Goal: Task Accomplishment & Management: Use online tool/utility

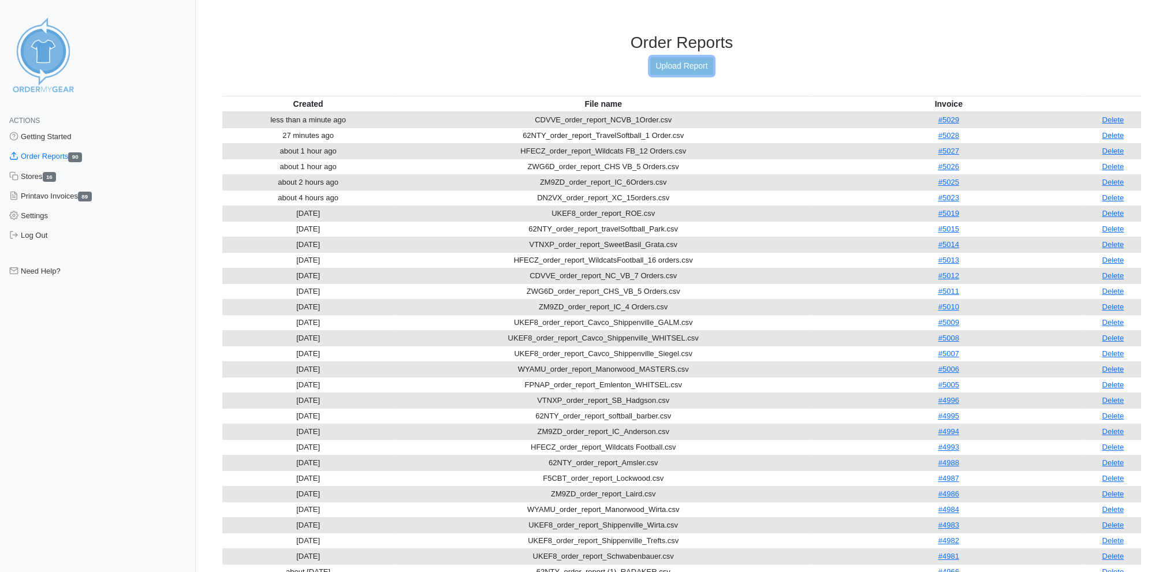
click at [677, 62] on link "Upload Report" at bounding box center [681, 66] width 62 height 18
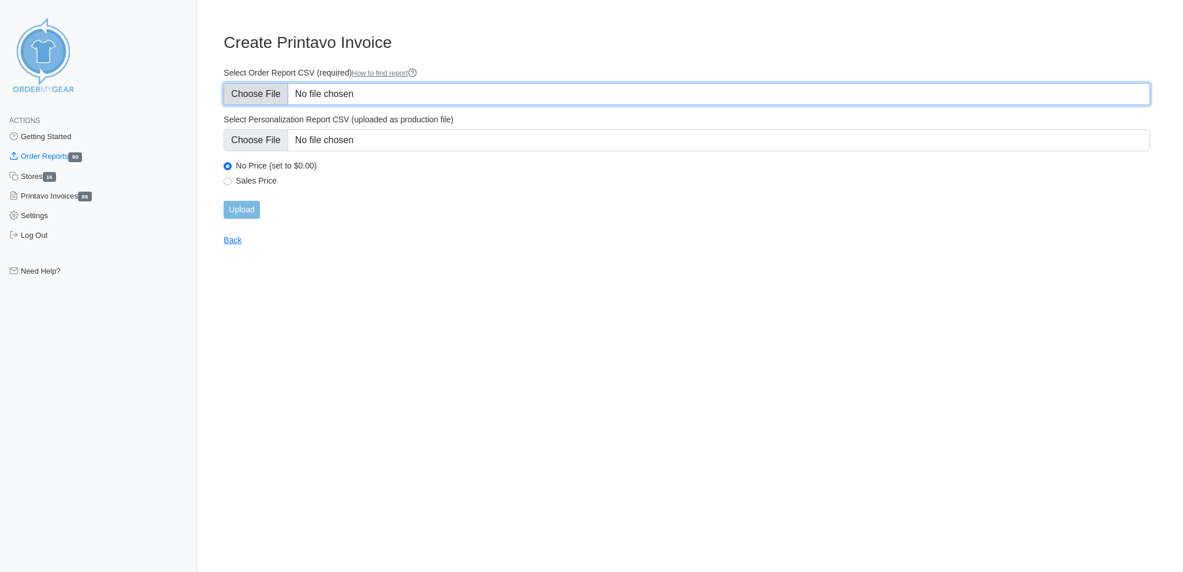
click at [245, 90] on input "Select Order Report CSV (required) How to find report" at bounding box center [686, 94] width 926 height 22
type input "C:\fakepath\WYZQR_order_report_JV Tournament.csv"
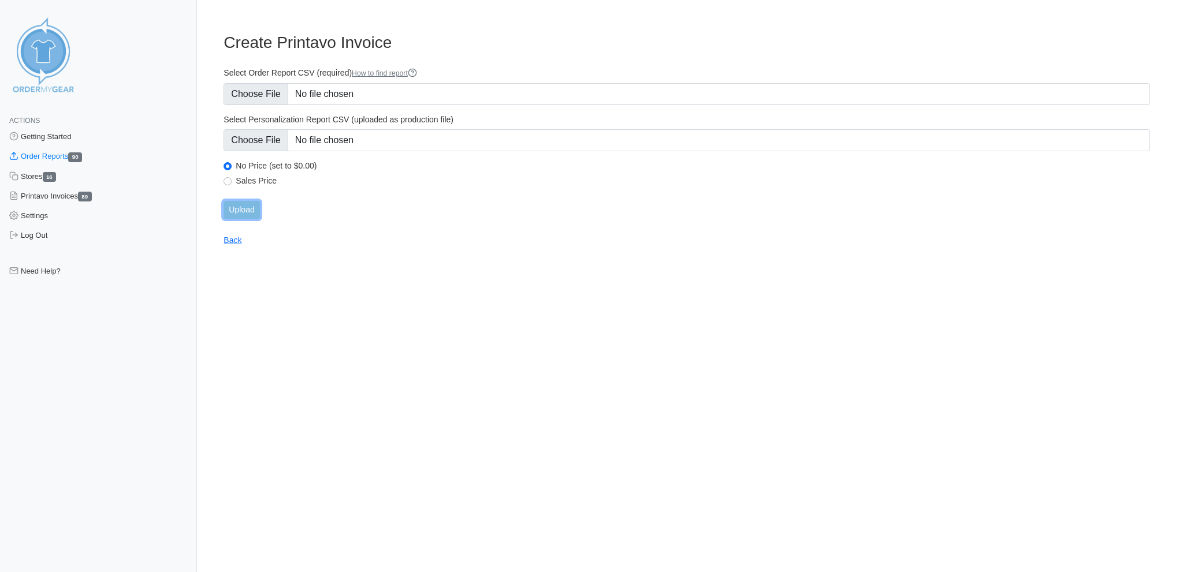
click at [247, 201] on input "Upload" at bounding box center [241, 210] width 36 height 18
